Goal: Task Accomplishment & Management: Use online tool/utility

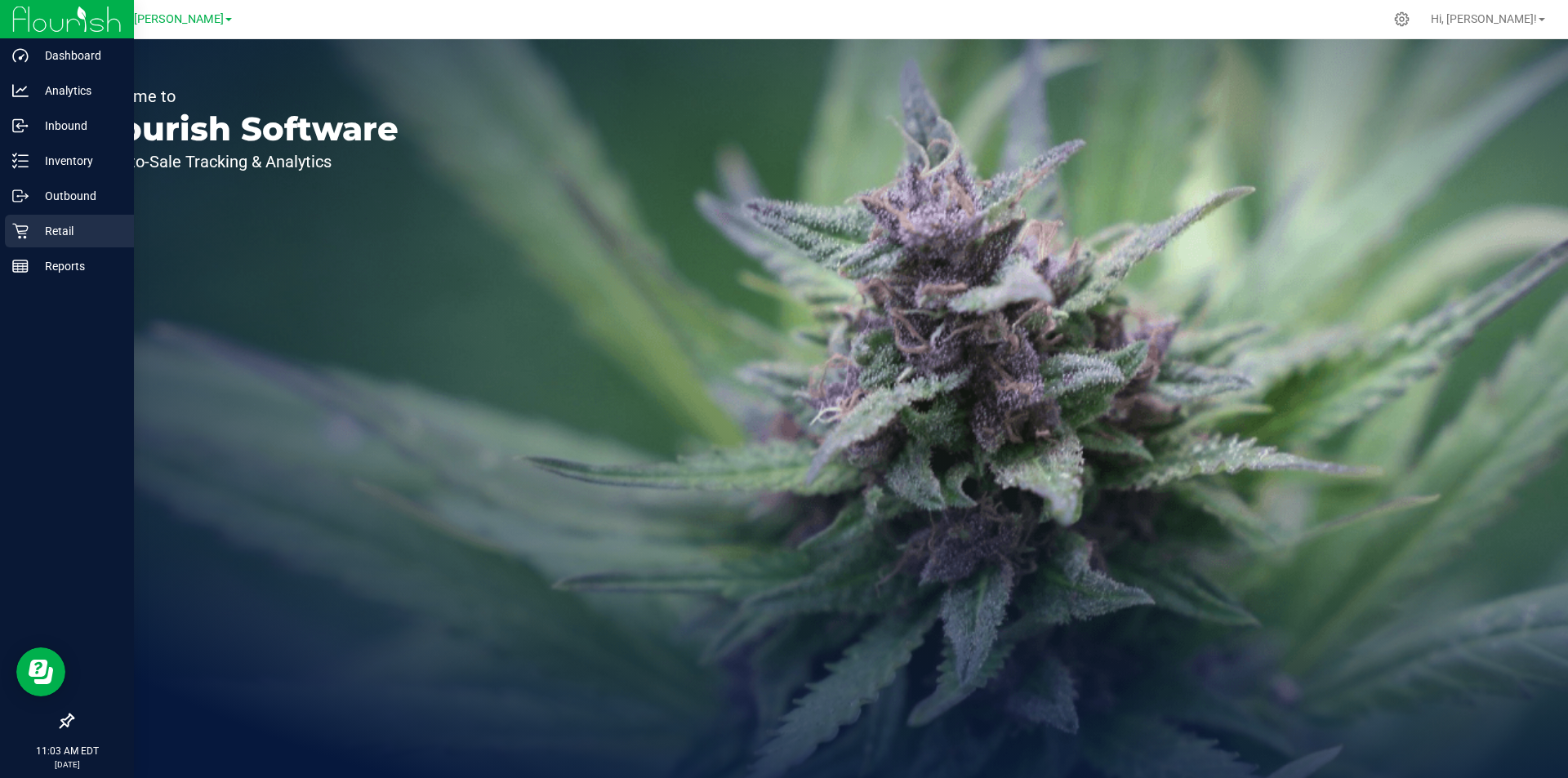
click at [52, 241] on div "Retail" at bounding box center [69, 231] width 129 height 32
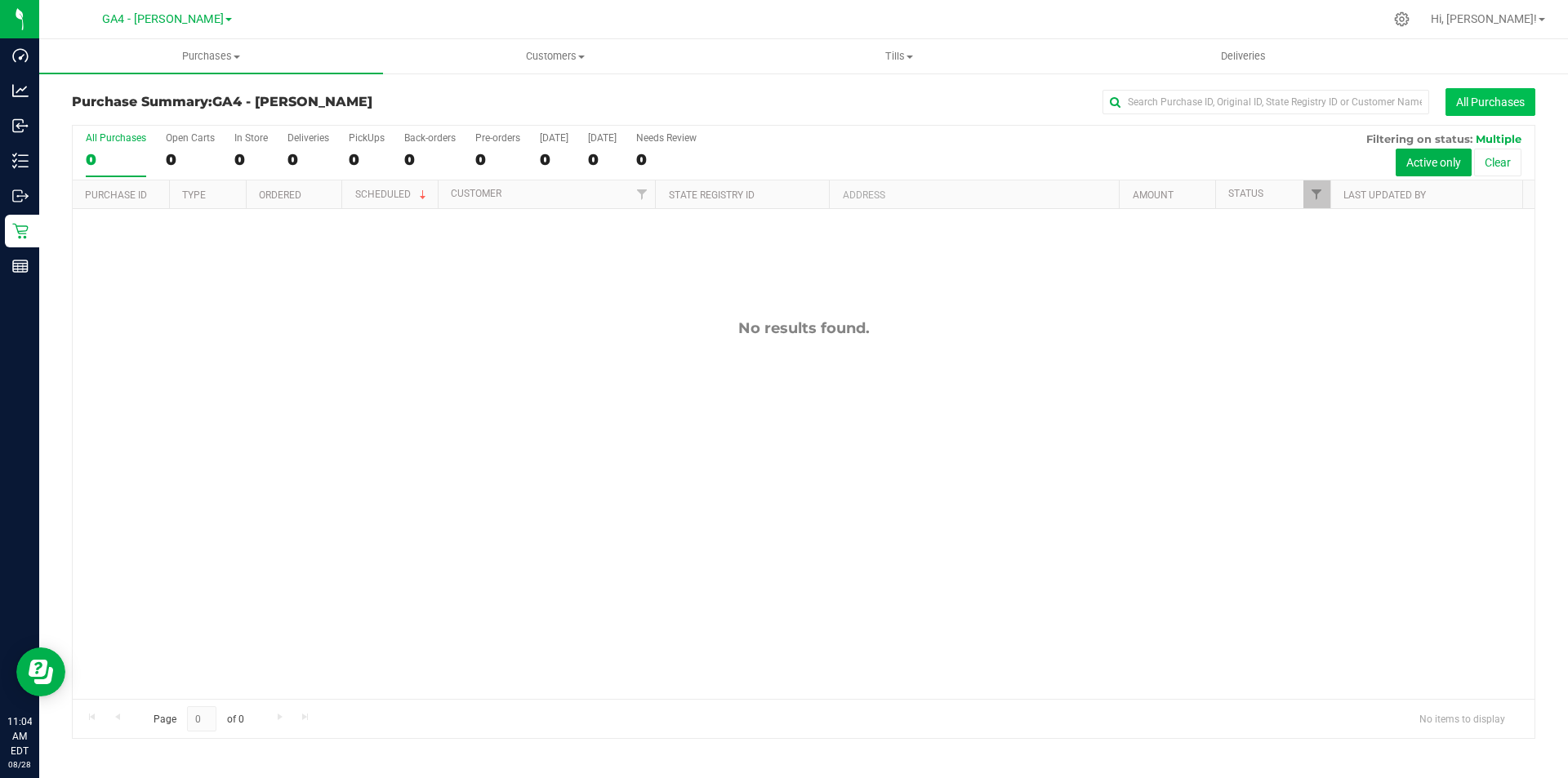
click at [1489, 93] on button "All Purchases" at bounding box center [1491, 101] width 90 height 28
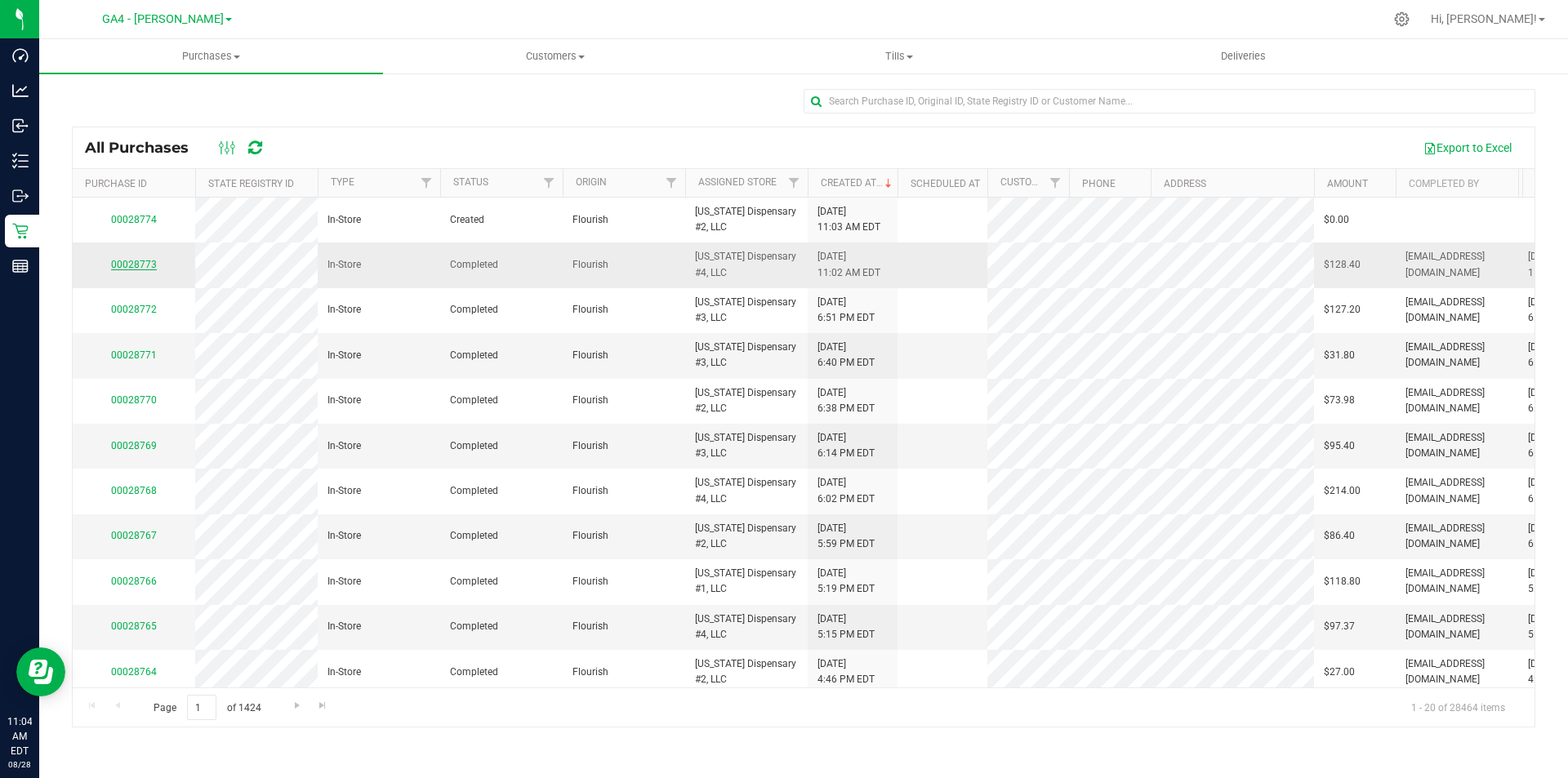
click at [130, 266] on link "00028773" at bounding box center [134, 265] width 46 height 11
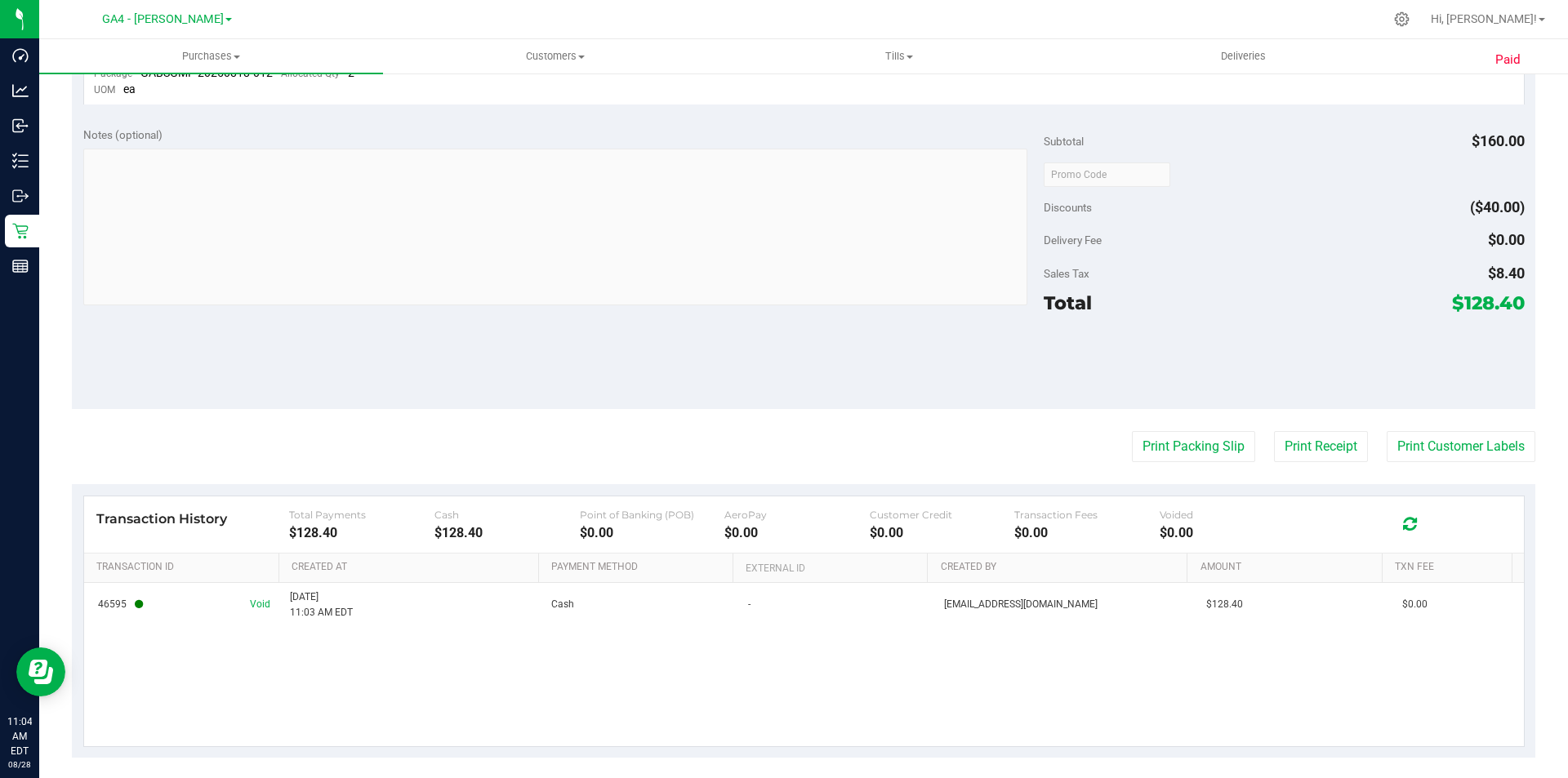
scroll to position [522, 0]
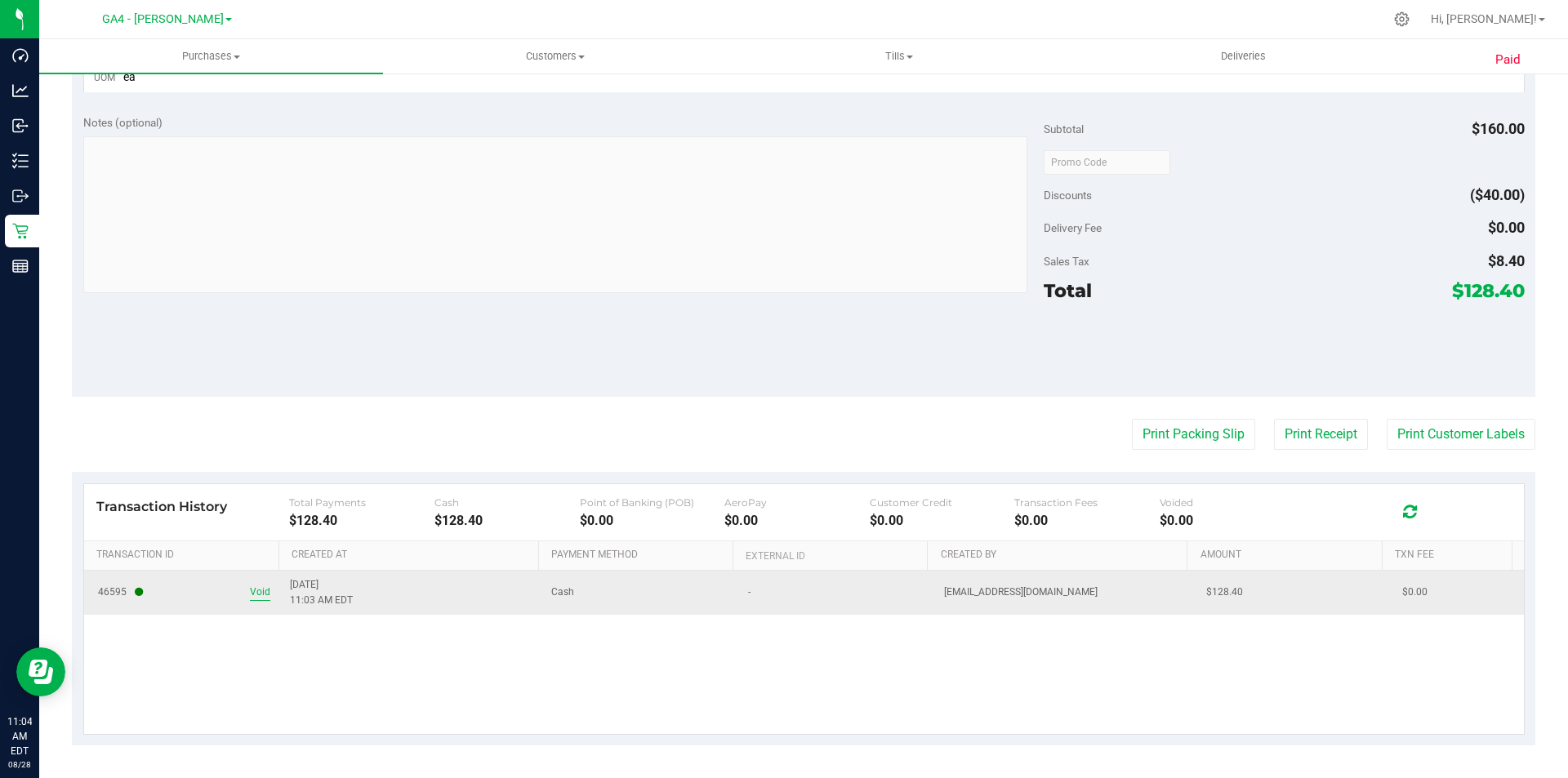
click at [265, 593] on span "Void" at bounding box center [259, 593] width 20 height 15
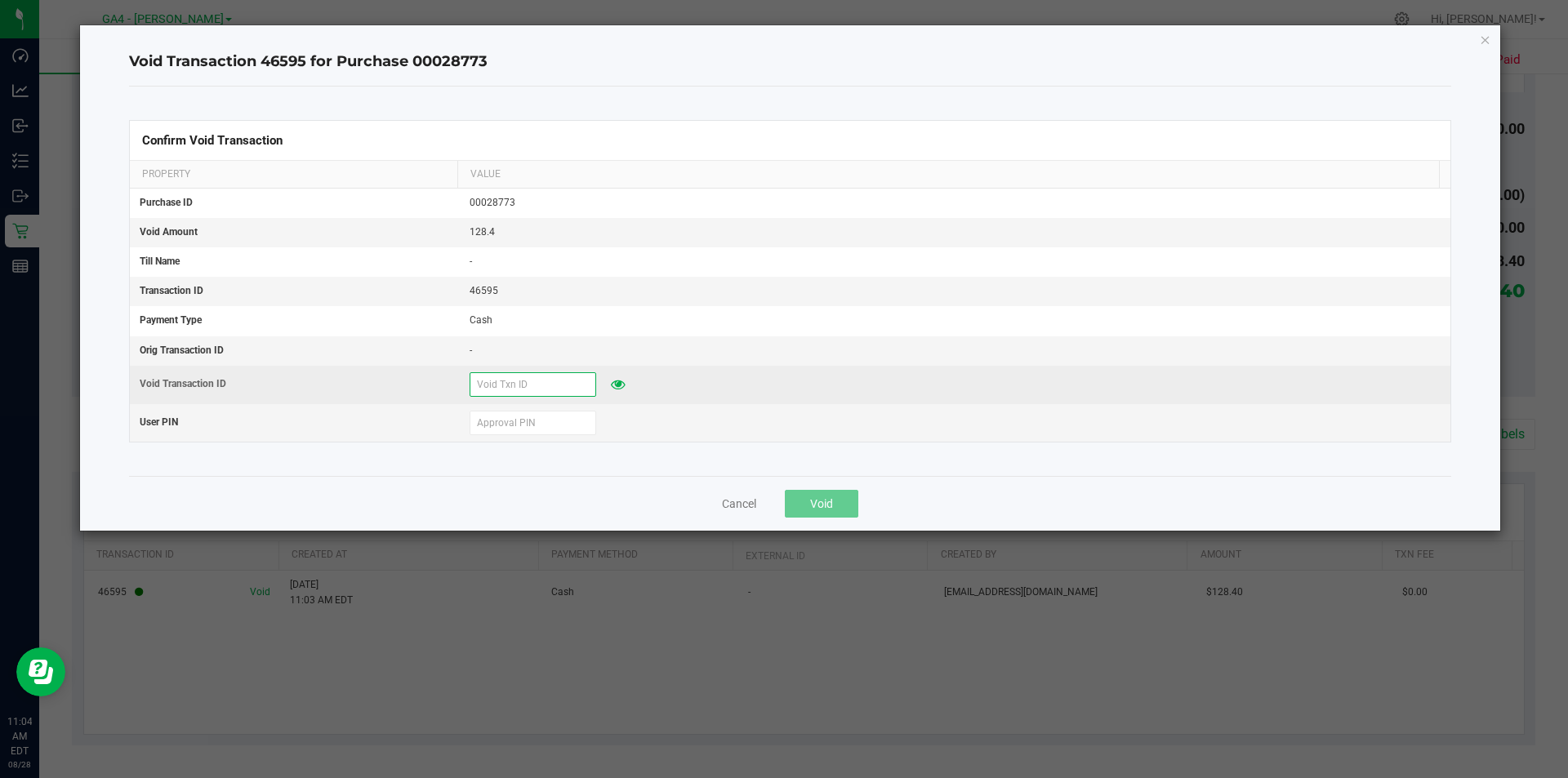
click at [514, 378] on input "text" at bounding box center [533, 385] width 126 height 25
type input "7"
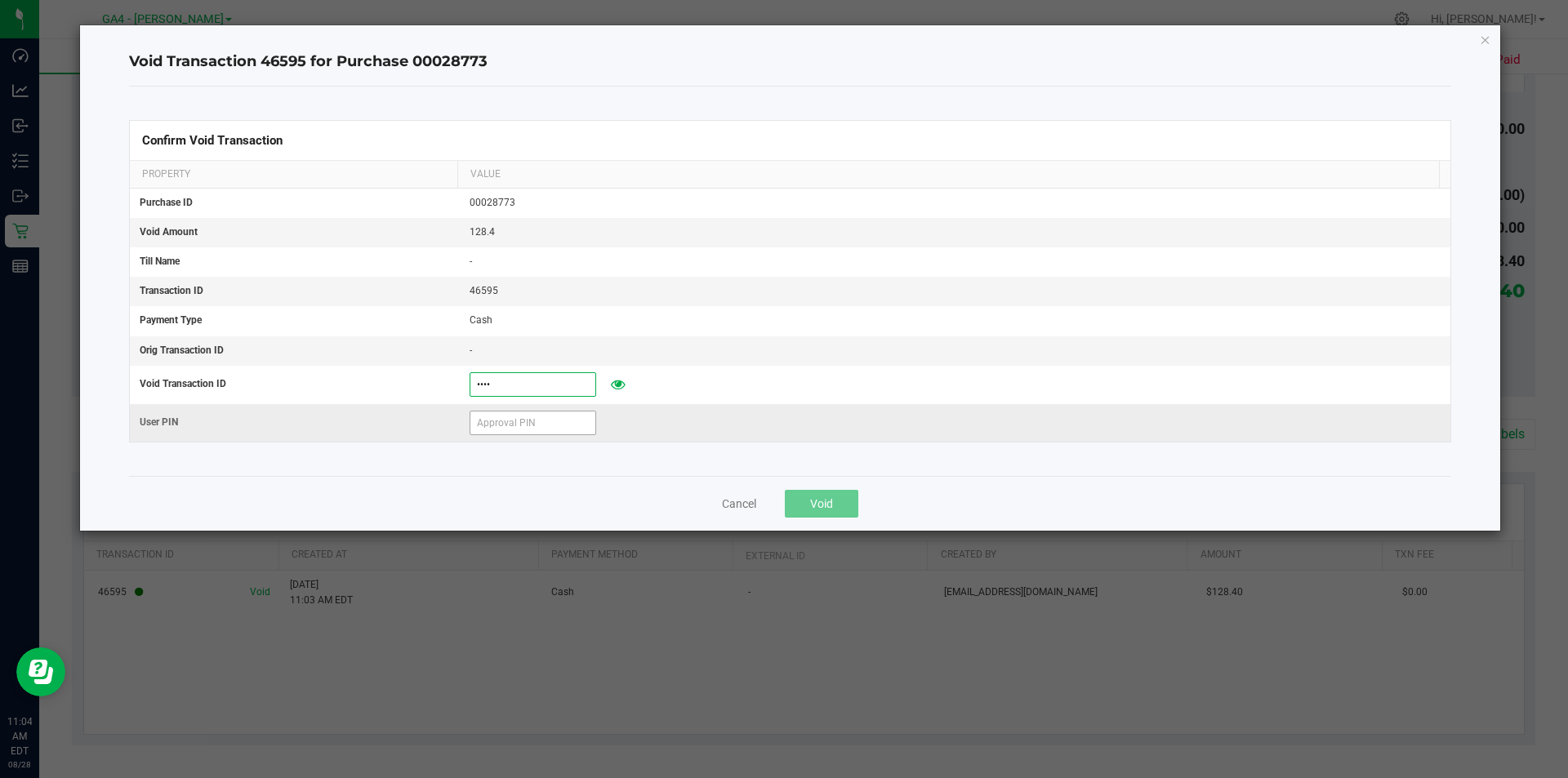
type input "8773"
click at [490, 417] on input "text" at bounding box center [533, 423] width 126 height 25
type input "192550"
click at [563, 489] on div "Cancel Void" at bounding box center [791, 503] width 1323 height 54
click at [809, 502] on button "Void" at bounding box center [821, 504] width 74 height 28
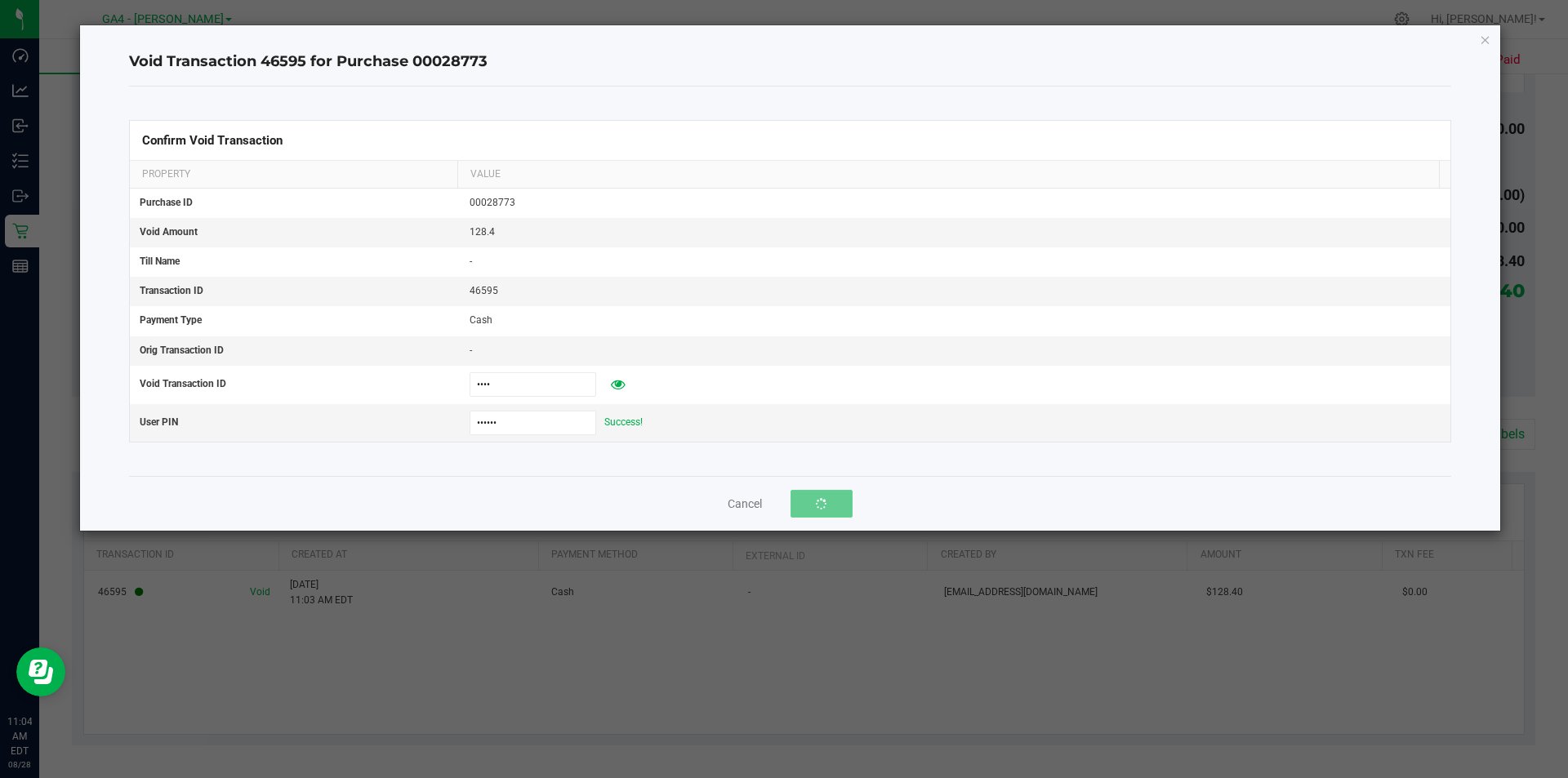
scroll to position [482, 0]
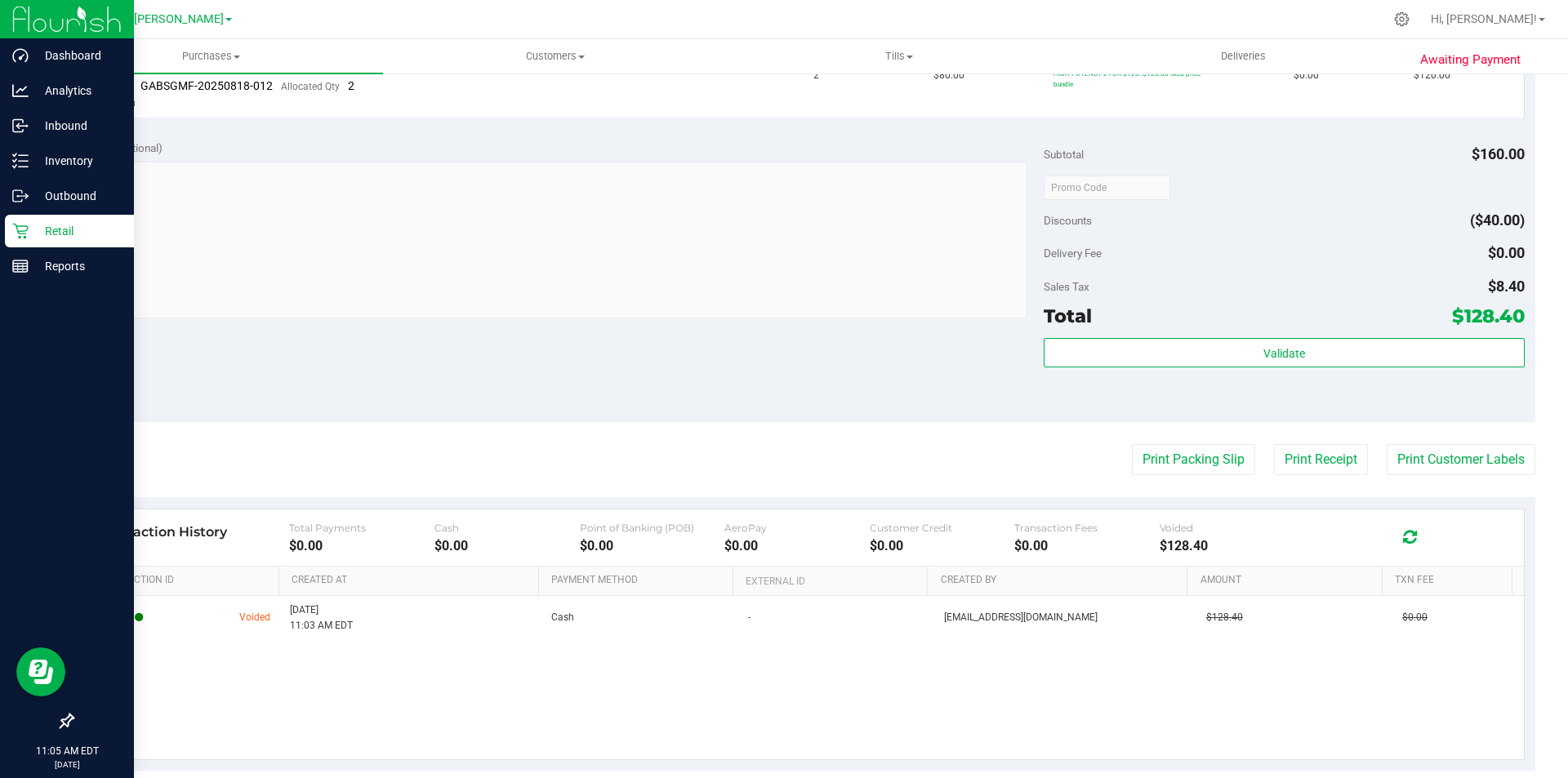
click at [38, 22] on img at bounding box center [67, 19] width 109 height 38
